Goal: Information Seeking & Learning: Find specific fact

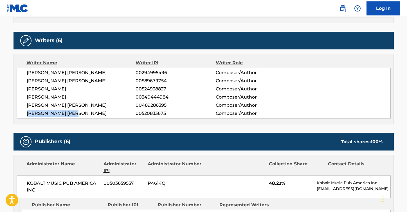
drag, startPoint x: 87, startPoint y: 116, endPoint x: 21, endPoint y: 114, distance: 66.4
click at [21, 114] on div "[PERSON_NAME] [PERSON_NAME] 00294995496 Composer/Author [PERSON_NAME] [PERSON_N…" at bounding box center [204, 93] width 374 height 51
copy span "[PERSON_NAME] [PERSON_NAME]"
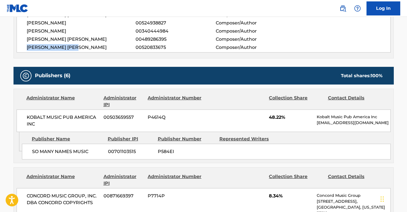
scroll to position [307, 0]
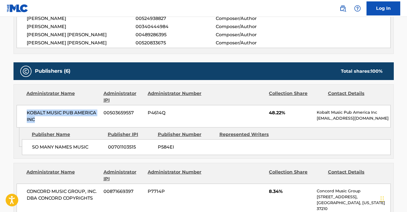
drag, startPoint x: 48, startPoint y: 120, endPoint x: 27, endPoint y: 107, distance: 24.5
click at [27, 107] on div "KOBALT MUSIC PUB AMERICA INC 00503659557 P4614Q 48.22% Kobalt Music Pub America…" at bounding box center [204, 116] width 374 height 23
copy span "KOBALT MUSIC PUB AMERICA INC"
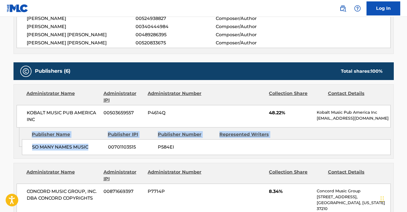
drag, startPoint x: 91, startPoint y: 148, endPoint x: 17, endPoint y: 147, distance: 74.0
click at [17, 147] on div "Admin Original Publisher Connecting Line Publisher Name Publisher IPI Publisher…" at bounding box center [204, 143] width 380 height 31
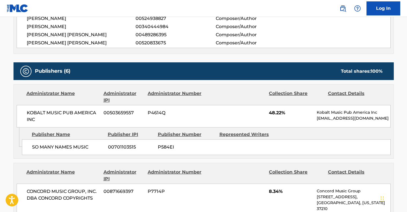
click at [71, 147] on span "SO MANY NAMES MUSIC" at bounding box center [68, 147] width 72 height 7
drag, startPoint x: 91, startPoint y: 147, endPoint x: 29, endPoint y: 147, distance: 61.9
click at [29, 147] on div "SO MANY NAMES MUSIC 00701103515 P584EI" at bounding box center [206, 148] width 369 height 16
copy span "SO MANY NAMES MUSIC"
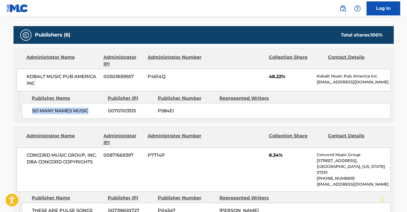
scroll to position [347, 0]
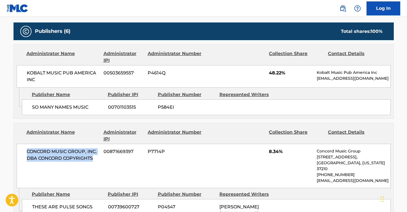
drag, startPoint x: 96, startPoint y: 159, endPoint x: 24, endPoint y: 149, distance: 73.0
click at [24, 149] on div "CONCORD MUSIC GROUP, INC. DBA CONCORD COPYRIGHTS 00871669397 P7714P 8.34% Conco…" at bounding box center [204, 166] width 374 height 44
copy span "CONCORD MUSIC GROUP, INC. DBA CONCORD COPYRIGHTS"
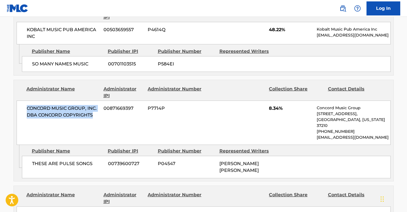
scroll to position [414, 0]
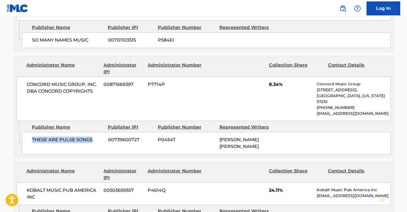
drag, startPoint x: 97, startPoint y: 133, endPoint x: 29, endPoint y: 129, distance: 68.8
click at [29, 132] on div "THESE ARE PULSE SONGS 00739600727 P04547 [PERSON_NAME] [PERSON_NAME]" at bounding box center [206, 143] width 369 height 23
copy span "THESE ARE PULSE SONGS"
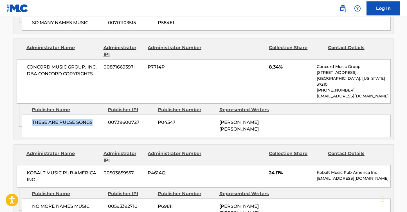
scroll to position [436, 0]
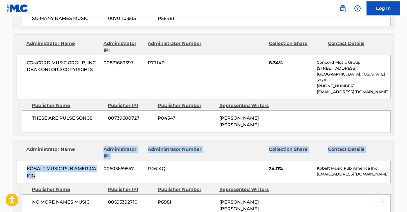
drag, startPoint x: 37, startPoint y: 170, endPoint x: 24, endPoint y: 154, distance: 21.1
click at [24, 154] on div "Administrator Name Administrator IPI Administrator Number Collection Share Cont…" at bounding box center [204, 162] width 380 height 43
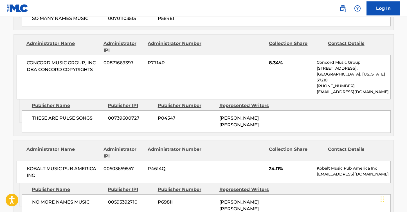
click at [44, 171] on span "KOBALT MUSIC PUB AMERICA INC" at bounding box center [63, 173] width 73 height 14
drag, startPoint x: 39, startPoint y: 169, endPoint x: 26, endPoint y: 160, distance: 16.4
click at [26, 161] on div "KOBALT MUSIC PUB AMERICA INC 00503659557 P4614Q 24.11% Kobalt Music Pub America…" at bounding box center [204, 172] width 374 height 23
copy span "KOBALT MUSIC PUB AMERICA INC"
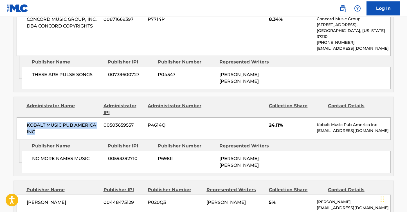
scroll to position [491, 0]
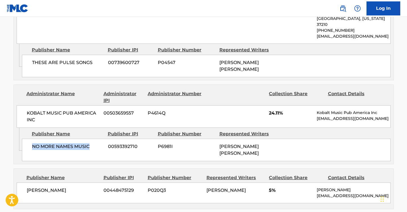
drag, startPoint x: 92, startPoint y: 140, endPoint x: 27, endPoint y: 139, distance: 65.0
click at [27, 139] on div "NO MORE NAMES MUSIC 00593392710 P6981I [PERSON_NAME] [PERSON_NAME]" at bounding box center [206, 150] width 369 height 23
copy span "NO MORE NAMES MUSIC"
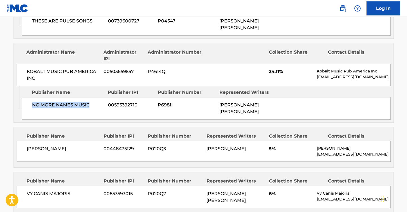
scroll to position [550, 0]
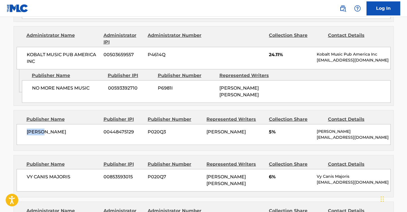
drag, startPoint x: 48, startPoint y: 120, endPoint x: 19, endPoint y: 120, distance: 28.7
click at [19, 124] on div "[PERSON_NAME] 00448475129 P020Q3 [PERSON_NAME] 5% [PERSON_NAME] [EMAIL_ADDRESS]…" at bounding box center [204, 134] width 374 height 21
copy span "[PERSON_NAME]"
drag, startPoint x: 76, startPoint y: 168, endPoint x: 22, endPoint y: 163, distance: 53.9
click at [22, 169] on div "VY CANIS MAJORIS 00853593015 P020Q7 [PERSON_NAME] [PERSON_NAME] 6% Vy Canis Maj…" at bounding box center [204, 180] width 374 height 23
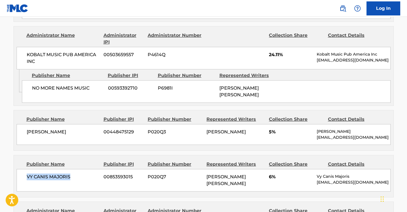
copy span "VY CANIS MAJORIS"
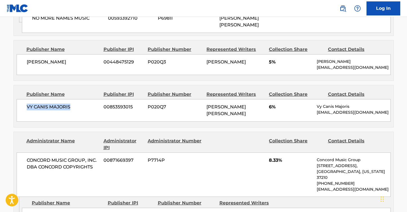
scroll to position [650, 0]
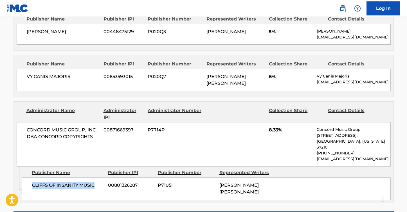
drag, startPoint x: 96, startPoint y: 168, endPoint x: 23, endPoint y: 165, distance: 72.9
click at [23, 178] on div "CLIFFS OF INSANITY MUSIC 00801326287 P7105I [PERSON_NAME] [PERSON_NAME]" at bounding box center [206, 189] width 369 height 23
copy span "CLIFFS OF INSANITY MUSIC"
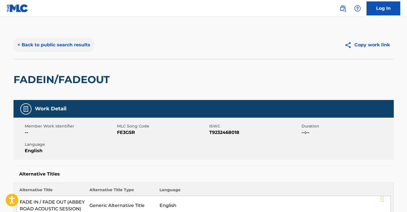
click at [84, 46] on button "< Back to public search results" at bounding box center [54, 45] width 81 height 14
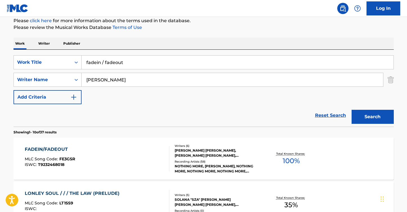
scroll to position [59, 0]
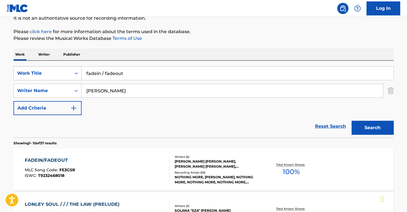
drag, startPoint x: 131, startPoint y: 77, endPoint x: 59, endPoint y: 72, distance: 71.3
click at [59, 72] on div "SearchWithCriteriaa7c33612-83d3-4f05-846a-d5441e53a2bb Work Title fadein / fade…" at bounding box center [204, 73] width 380 height 14
paste input "another man's grave"
type input "another man's grave"
drag, startPoint x: 110, startPoint y: 90, endPoint x: 72, endPoint y: 90, distance: 38.0
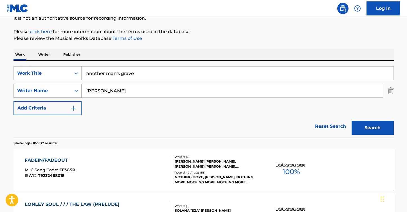
click at [72, 90] on div "SearchWithCriteria8ea51a5b-69db-4474-895a-71407142446a Writer Name [PERSON_NAME]" at bounding box center [204, 91] width 380 height 14
type input "kiranos"
click at [372, 128] on button "Search" at bounding box center [373, 128] width 42 height 14
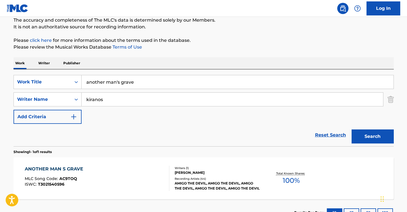
click at [60, 168] on div "ANOTHER MAN S GRAVE" at bounding box center [55, 169] width 61 height 7
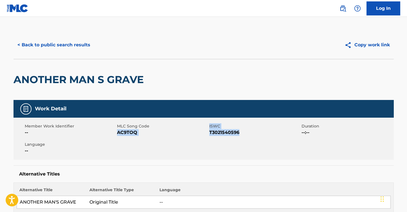
drag, startPoint x: 243, startPoint y: 132, endPoint x: 117, endPoint y: 132, distance: 125.4
click at [117, 132] on div "Member Work Identifier -- MLC Song Code AC9TOQ ISWC T3021540596 Duration --:-- …" at bounding box center [204, 139] width 380 height 42
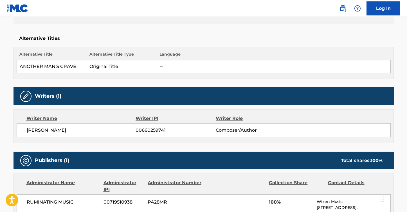
scroll to position [143, 0]
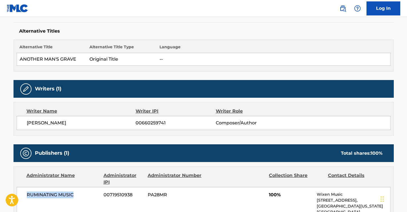
drag, startPoint x: 73, startPoint y: 197, endPoint x: 22, endPoint y: 197, distance: 51.5
click at [22, 197] on div "RUMINATING MUSIC 00719510938 PA28MR 100% Wixen Music [STREET_ADDRESS][US_STATE]…" at bounding box center [204, 209] width 374 height 44
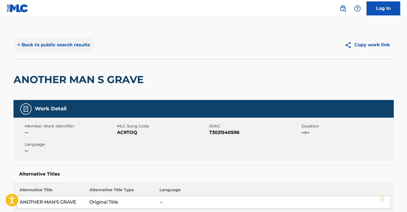
scroll to position [0, 0]
click at [83, 48] on button "< Back to public search results" at bounding box center [54, 45] width 81 height 14
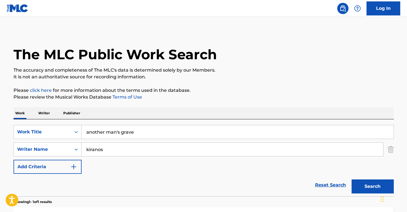
scroll to position [50, 0]
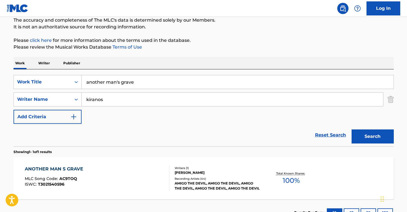
drag, startPoint x: 113, startPoint y: 96, endPoint x: 128, endPoint y: 100, distance: 16.1
click at [128, 100] on input "kiranos" at bounding box center [233, 100] width 302 height 14
paste input "[PERSON_NAME]"
type input "[PERSON_NAME]"
drag, startPoint x: 147, startPoint y: 84, endPoint x: 82, endPoint y: 83, distance: 65.0
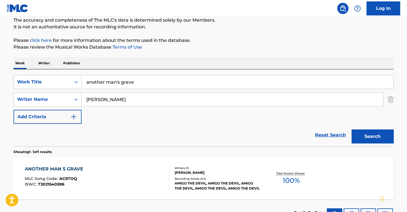
click at [82, 83] on input "another man's grave" at bounding box center [238, 82] width 312 height 14
click at [372, 137] on button "Search" at bounding box center [373, 137] width 42 height 14
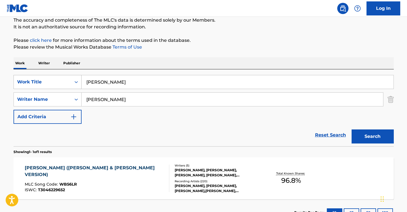
drag, startPoint x: 131, startPoint y: 82, endPoint x: 78, endPoint y: 80, distance: 52.9
click at [78, 80] on div "SearchWithCriteriaa7c33612-83d3-4f05-846a-d5441e53a2bb Work Title [PERSON_NAME]" at bounding box center [204, 82] width 380 height 14
type input "COTTON EYE [PERSON_NAME]"
click at [372, 137] on button "Search" at bounding box center [373, 137] width 42 height 14
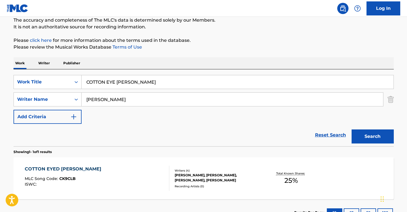
click at [49, 170] on div "COTTON EYED [PERSON_NAME]" at bounding box center [64, 169] width 79 height 7
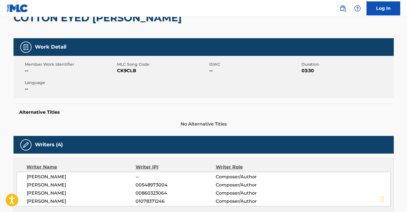
scroll to position [96, 0]
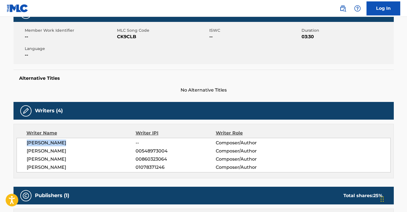
drag, startPoint x: 67, startPoint y: 144, endPoint x: 21, endPoint y: 143, distance: 45.6
click at [21, 143] on div "[PERSON_NAME] -- Composer/Author [PERSON_NAME] 00548973004 Composer/Author [PER…" at bounding box center [204, 155] width 374 height 35
drag, startPoint x: 75, startPoint y: 150, endPoint x: 28, endPoint y: 150, distance: 47.5
click at [28, 150] on span "[PERSON_NAME]" at bounding box center [81, 151] width 109 height 7
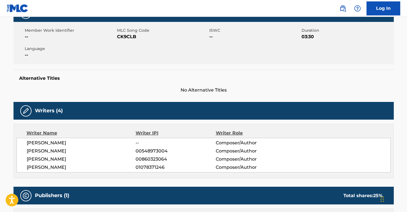
drag, startPoint x: 84, startPoint y: 150, endPoint x: 22, endPoint y: 150, distance: 61.3
click at [22, 150] on div "[PERSON_NAME] -- Composer/Author [PERSON_NAME] 00548973004 Composer/Author [PER…" at bounding box center [204, 155] width 374 height 35
drag, startPoint x: 56, startPoint y: 158, endPoint x: 22, endPoint y: 158, distance: 34.0
click at [22, 158] on div "[PERSON_NAME] -- Composer/Author [PERSON_NAME] 00548973004 Composer/Author [PER…" at bounding box center [204, 155] width 374 height 35
click at [264, 1] on nav "Log In" at bounding box center [203, 8] width 407 height 17
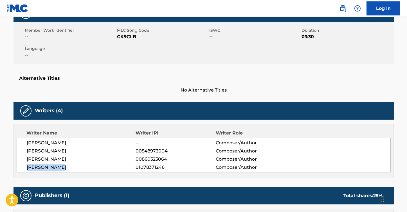
drag, startPoint x: 64, startPoint y: 168, endPoint x: 26, endPoint y: 168, distance: 38.8
click at [26, 168] on div "[PERSON_NAME] -- Composer/Author [PERSON_NAME] 00548973004 Composer/Author [PER…" at bounding box center [204, 155] width 374 height 35
drag, startPoint x: 142, startPoint y: 36, endPoint x: 118, endPoint y: 37, distance: 24.5
click at [118, 37] on span "CK9CLB" at bounding box center [162, 36] width 91 height 7
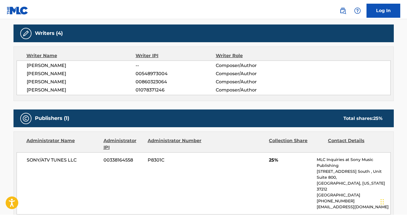
scroll to position [199, 0]
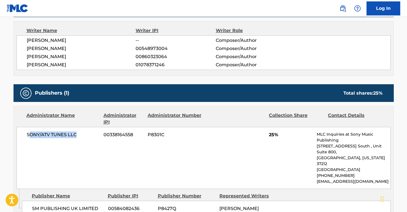
drag, startPoint x: 78, startPoint y: 134, endPoint x: 29, endPoint y: 133, distance: 49.0
click at [29, 133] on span "SONY/ATV TUNES LLC" at bounding box center [63, 135] width 73 height 7
drag, startPoint x: 102, startPoint y: 195, endPoint x: 29, endPoint y: 195, distance: 72.8
click at [29, 201] on div "SM PUBLISHING UK LIMITED 00584082436 P8427Q [PERSON_NAME]" at bounding box center [206, 209] width 369 height 16
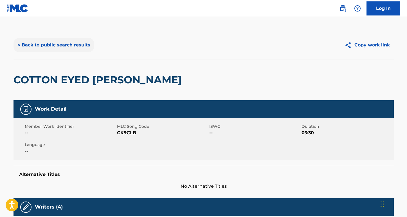
scroll to position [0, 0]
click at [87, 43] on button "< Back to public search results" at bounding box center [54, 45] width 81 height 14
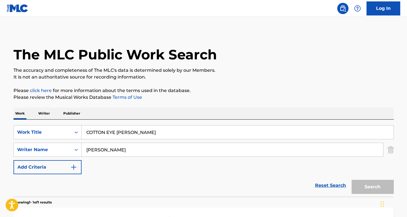
scroll to position [50, 0]
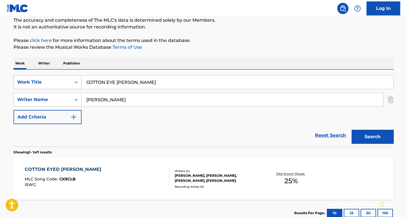
drag, startPoint x: 136, startPoint y: 86, endPoint x: 73, endPoint y: 85, distance: 62.7
click at [73, 85] on div "SearchWithCriteriaa7c33612-83d3-4f05-846a-d5441e53a2bb Work Title COTTON EYE [P…" at bounding box center [204, 82] width 380 height 14
paste input "[PERSON_NAME] Señorita"
drag, startPoint x: 167, startPoint y: 82, endPoint x: 72, endPoint y: 78, distance: 95.2
click at [72, 78] on div "SearchWithCriteriaa7c33612-83d3-4f05-846a-d5441e53a2bb Work Title COTTON EYE JO…" at bounding box center [204, 82] width 380 height 14
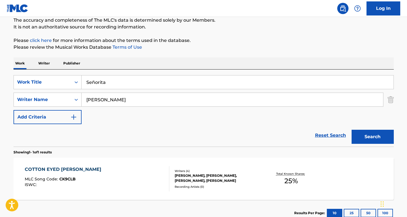
type input "Señorita"
drag, startPoint x: 131, startPoint y: 100, endPoint x: 78, endPoint y: 98, distance: 52.3
click at [79, 98] on div "SearchWithCriteria8ea51a5b-69db-4474-895a-71407142446a Writer Name [PERSON_NAME]" at bounding box center [204, 100] width 380 height 14
paste input "COTTON EYE [PERSON_NAME]"
drag, startPoint x: 125, startPoint y: 100, endPoint x: 68, endPoint y: 99, distance: 57.1
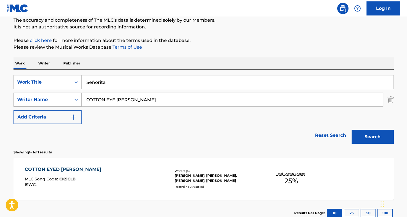
click at [68, 99] on div "SearchWithCriteria8ea51a5b-69db-4474-895a-71407142446a Writer Name COTTON EYE […" at bounding box center [204, 100] width 380 height 14
type input "[PERSON_NAME]"
click at [372, 137] on button "Search" at bounding box center [373, 137] width 42 height 14
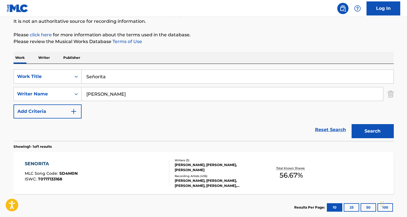
scroll to position [56, 0]
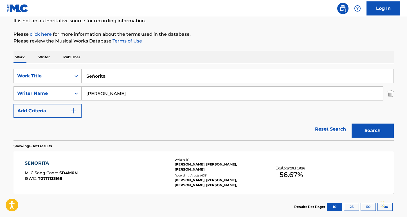
click at [42, 162] on div "SENORITA" at bounding box center [51, 163] width 53 height 7
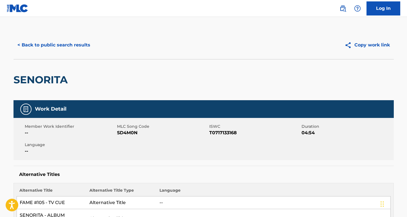
click at [139, 136] on div "Member Work Identifier -- MLC Song Code SD4M0N ISWC T0717133168 Duration 04:54 …" at bounding box center [204, 139] width 380 height 42
drag, startPoint x: 142, startPoint y: 134, endPoint x: 118, endPoint y: 134, distance: 23.9
click at [118, 134] on span "SD4M0N" at bounding box center [162, 132] width 91 height 7
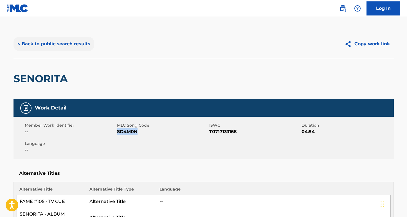
click at [60, 40] on button "< Back to public search results" at bounding box center [54, 44] width 81 height 14
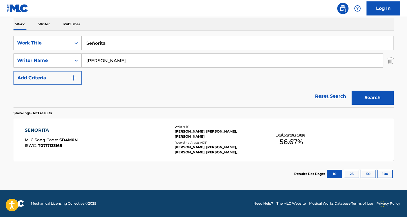
scroll to position [89, 0]
click at [47, 126] on div "SENORITA MLC Song Code : SD4M0N ISWC : T0717133168 Writers ( 3 ) [PERSON_NAME],…" at bounding box center [204, 139] width 380 height 42
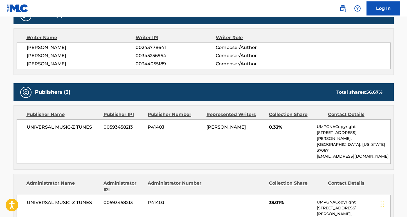
scroll to position [307, 0]
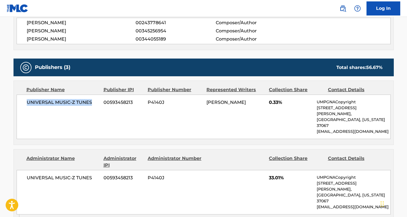
drag, startPoint x: 96, startPoint y: 96, endPoint x: 9, endPoint y: 97, distance: 86.9
click at [9, 97] on div "< Back to public search results Copy work link SENORITA Work Detail Member Work…" at bounding box center [204, 131] width 394 height 815
drag, startPoint x: 76, startPoint y: 201, endPoint x: 30, endPoint y: 204, distance: 46.0
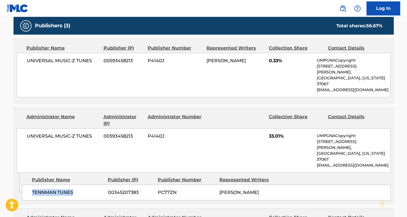
scroll to position [427, 0]
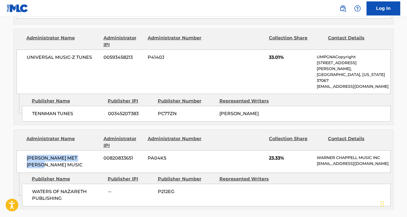
drag, startPoint x: 98, startPoint y: 128, endPoint x: 23, endPoint y: 124, distance: 74.3
click at [23, 150] on div "[PERSON_NAME] MET [PERSON_NAME] MUSIC 00820833651 PA04K5 23.33% [PERSON_NAME] M…" at bounding box center [204, 161] width 374 height 23
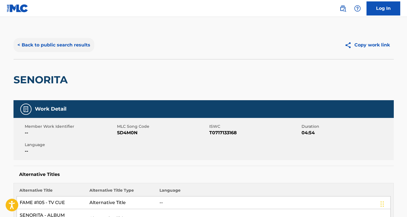
scroll to position [0, 0]
click at [81, 47] on button "< Back to public search results" at bounding box center [54, 45] width 81 height 14
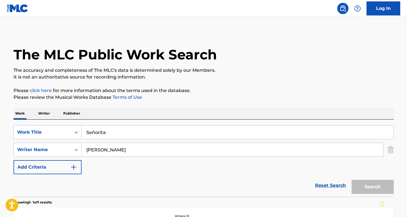
scroll to position [57, 0]
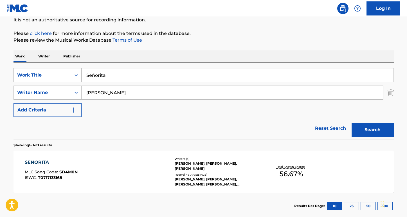
drag, startPoint x: 111, startPoint y: 77, endPoint x: 77, endPoint y: 75, distance: 33.8
click at [77, 75] on div "SearchWithCriteriaa7c33612-83d3-4f05-846a-d5441e53a2bb Work Title Señorita" at bounding box center [204, 75] width 380 height 14
paste input "We Got the Funk"
type input "We Got the Funk"
click at [122, 42] on link "Terms of Use" at bounding box center [126, 39] width 31 height 5
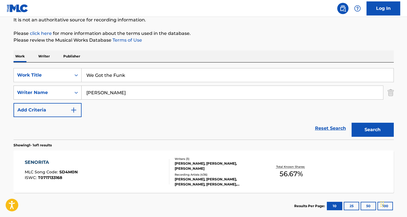
drag, startPoint x: 132, startPoint y: 92, endPoint x: 75, endPoint y: 92, distance: 56.8
click at [75, 92] on div "SearchWithCriteria8ea51a5b-69db-4474-895a-71407142446a Writer Name [PERSON_NAME]" at bounding box center [204, 93] width 380 height 14
click at [372, 130] on button "Search" at bounding box center [373, 130] width 42 height 14
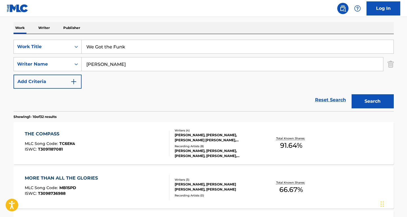
scroll to position [83, 0]
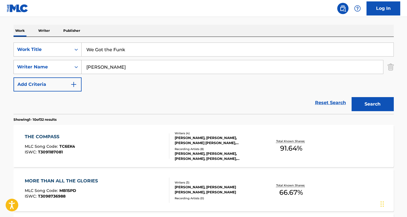
drag, startPoint x: 100, startPoint y: 67, endPoint x: 62, endPoint y: 66, distance: 38.3
click at [62, 66] on div "SearchWithCriteria8ea51a5b-69db-4474-895a-71407142446a Writer Name [PERSON_NAME]" at bounding box center [204, 67] width 380 height 14
type input "[PERSON_NAME]"
click at [372, 104] on button "Search" at bounding box center [373, 104] width 42 height 14
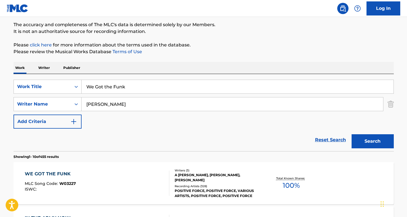
click at [60, 172] on div "WE GOT THE FUNK" at bounding box center [50, 173] width 51 height 7
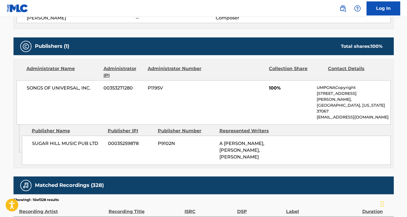
scroll to position [259, 0]
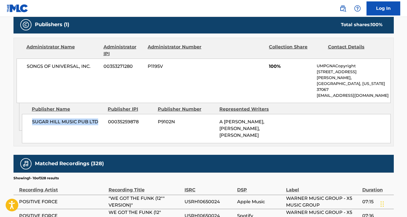
drag, startPoint x: 104, startPoint y: 110, endPoint x: 31, endPoint y: 111, distance: 73.1
click at [31, 114] on div "SUGAR HILL MUSIC PUB LTD 00035259878 P9102N A [PERSON_NAME], [PERSON_NAME], [PE…" at bounding box center [206, 128] width 369 height 29
click at [101, 118] on div "SUGAR HILL MUSIC PUB LTD 00035259878 P9102N A [PERSON_NAME], [PERSON_NAME], [PE…" at bounding box center [206, 128] width 369 height 29
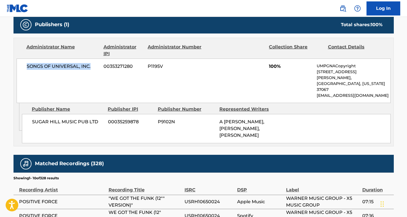
drag, startPoint x: 94, startPoint y: 68, endPoint x: 16, endPoint y: 66, distance: 77.7
click at [17, 66] on div "SONGS OF UNIVERSAL, INC. 00353271280 P1195V 100% UMPGNACopyright [STREET_ADDRES…" at bounding box center [204, 81] width 374 height 44
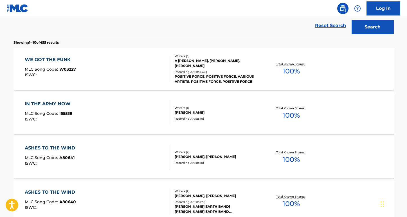
scroll to position [172, 0]
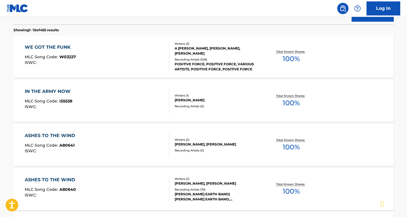
click at [52, 43] on div "WE GOT THE FUNK MLC Song Code : W03227 ISWC : Writers ( 3 ) A [PERSON_NAME], [P…" at bounding box center [204, 56] width 380 height 42
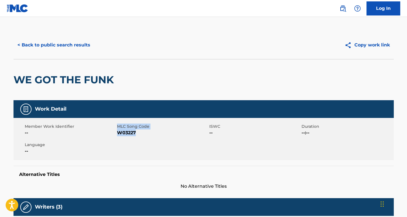
drag, startPoint x: 138, startPoint y: 134, endPoint x: 116, endPoint y: 133, distance: 21.7
click at [116, 133] on div "Member Work Identifier -- MLC Song Code W03227 ISWC -- Duration --:-- Language …" at bounding box center [204, 139] width 380 height 42
click at [116, 133] on div "Member Work Identifier --" at bounding box center [71, 129] width 92 height 13
drag, startPoint x: 137, startPoint y: 132, endPoint x: 119, endPoint y: 132, distance: 18.0
click at [119, 132] on span "W03227" at bounding box center [162, 132] width 91 height 7
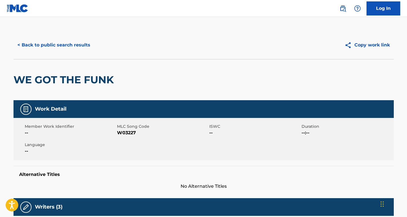
click at [139, 121] on div "Member Work Identifier -- MLC Song Code W03227 ISWC -- Duration --:-- Language …" at bounding box center [204, 139] width 380 height 42
drag, startPoint x: 137, startPoint y: 135, endPoint x: 117, endPoint y: 134, distance: 20.3
click at [117, 134] on span "W03227" at bounding box center [162, 132] width 91 height 7
